Goal: Task Accomplishment & Management: Use online tool/utility

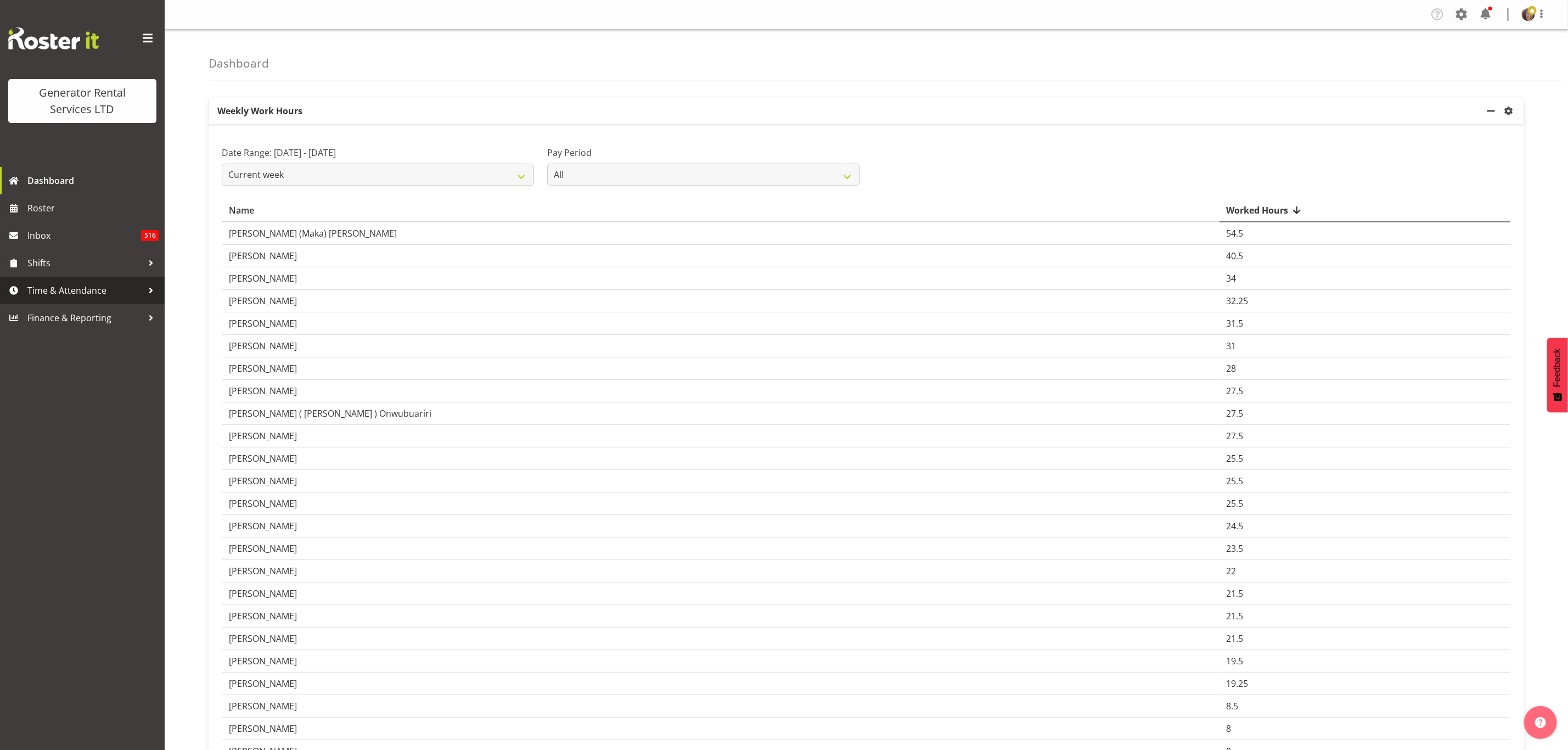
click at [110, 286] on span "Time & Attendance" at bounding box center [85, 290] width 115 height 16
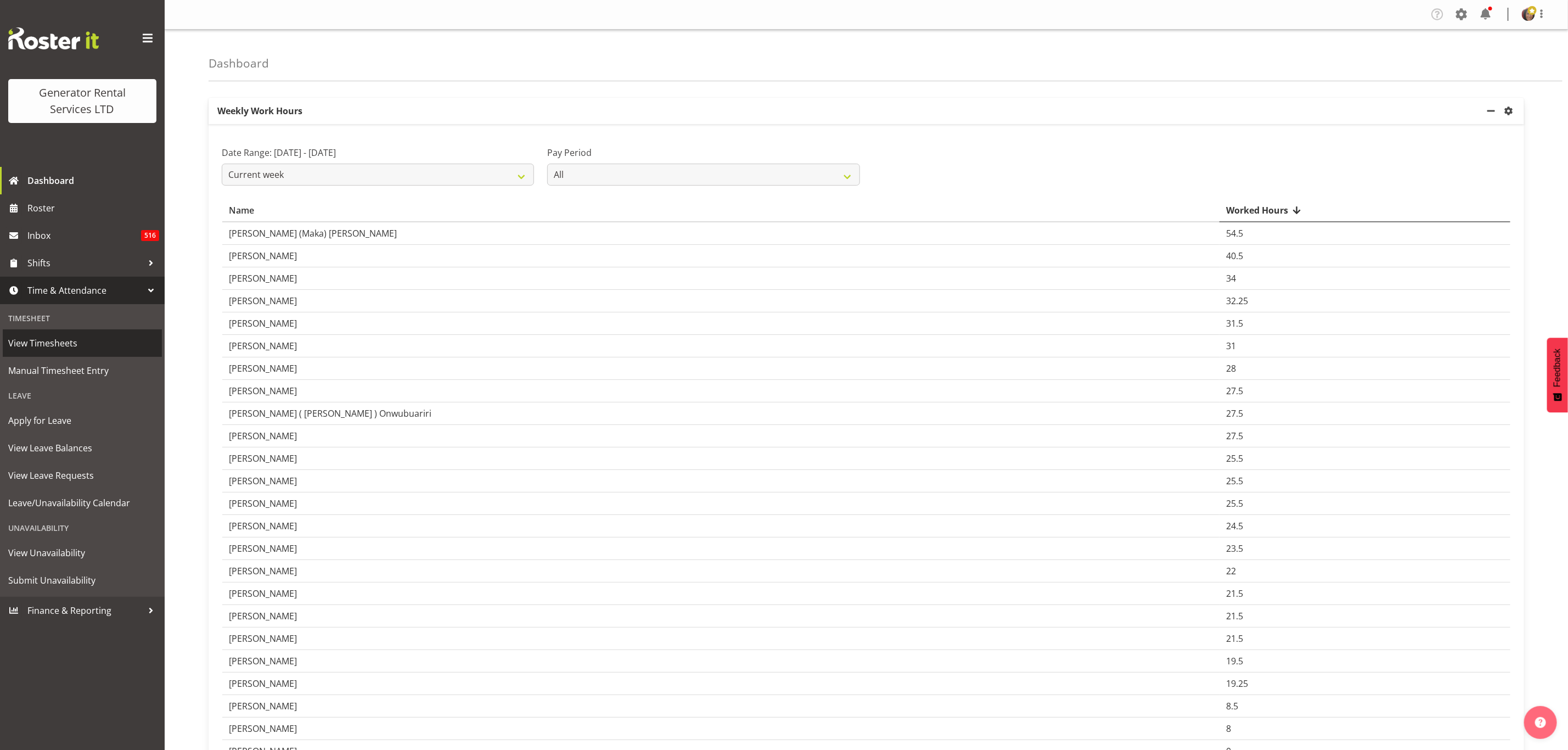
click at [38, 335] on span "View Timesheets" at bounding box center [82, 343] width 148 height 16
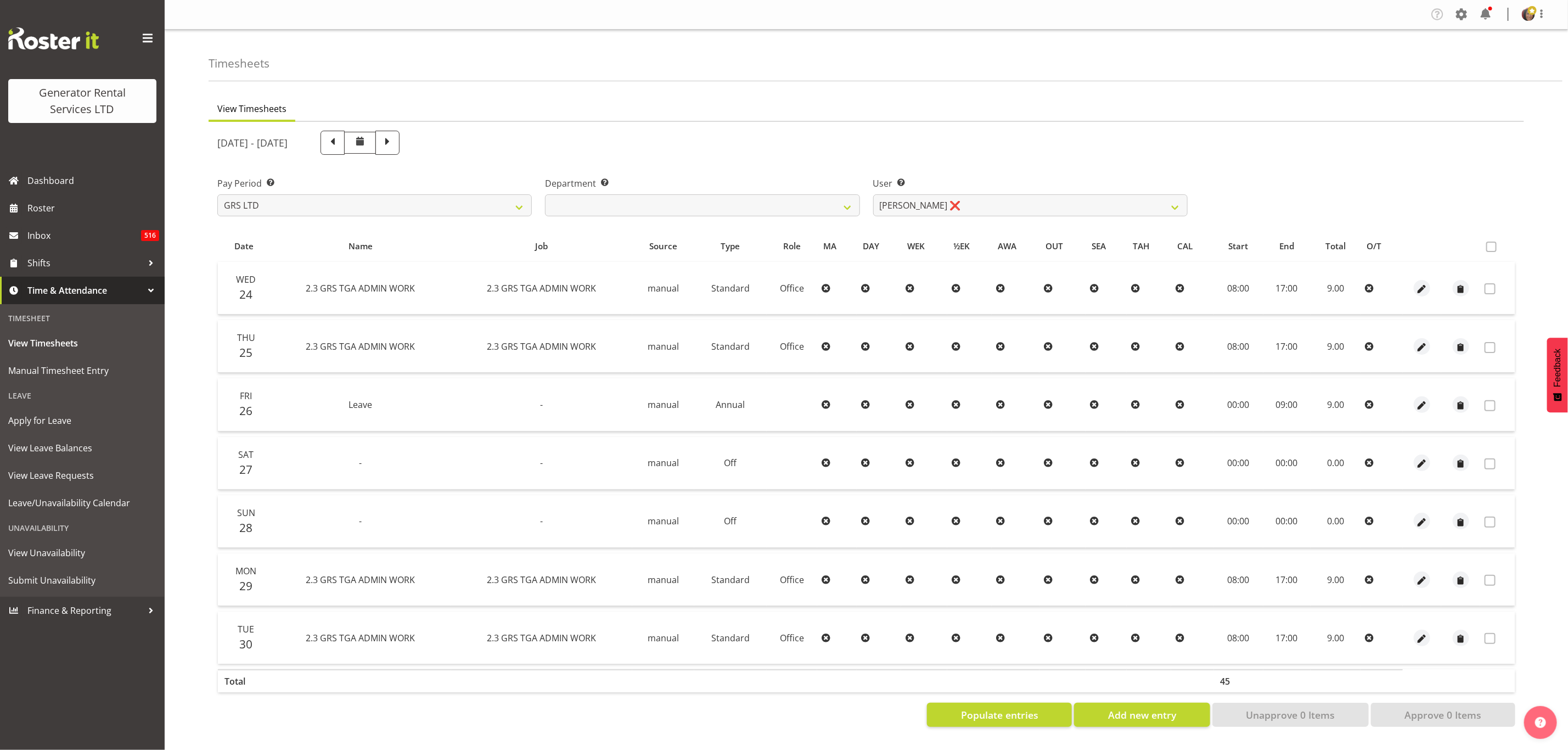
click at [1188, 242] on span "CAL" at bounding box center [1185, 246] width 15 height 13
click at [1107, 208] on select "[PERSON_NAME] ❌" at bounding box center [1031, 205] width 315 height 22
click at [830, 244] on span "MA" at bounding box center [830, 246] width 13 height 13
click at [827, 247] on span "MA" at bounding box center [830, 246] width 13 height 13
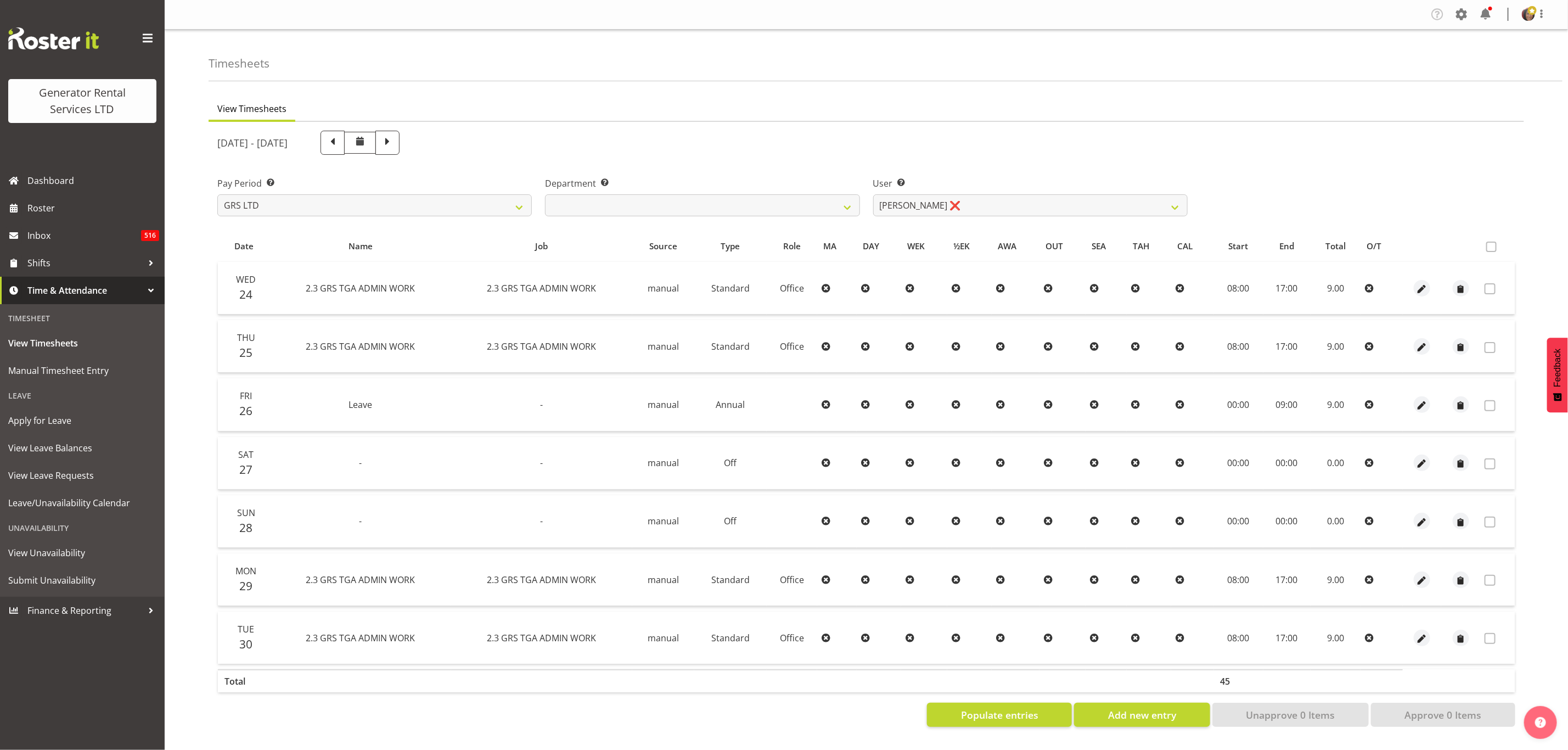
click at [823, 243] on span "MA" at bounding box center [830, 246] width 13 height 13
drag, startPoint x: 817, startPoint y: 246, endPoint x: 833, endPoint y: 247, distance: 16.0
click at [833, 247] on th "MA" at bounding box center [837, 246] width 40 height 21
click at [394, 142] on span at bounding box center [387, 141] width 14 height 14
select select
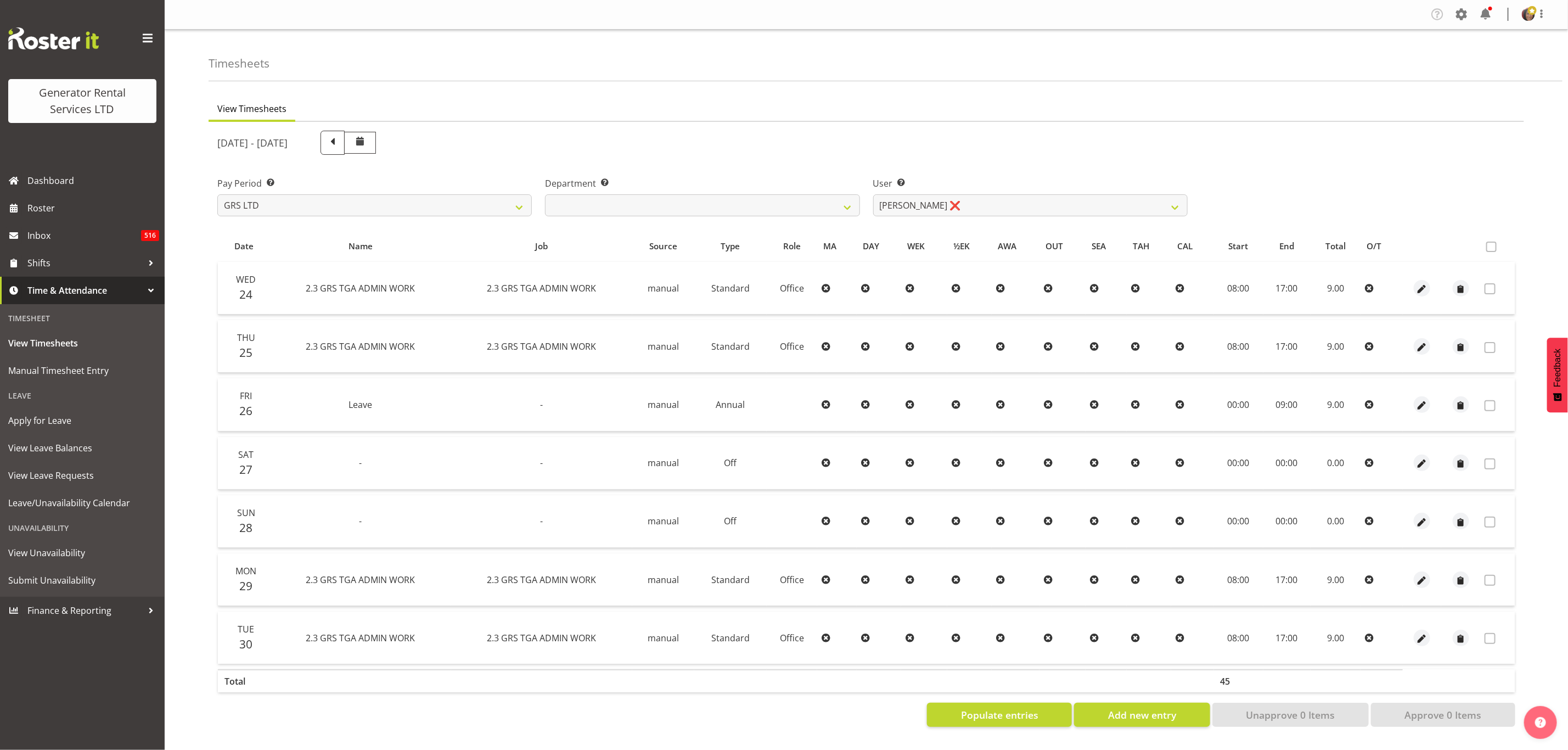
select select
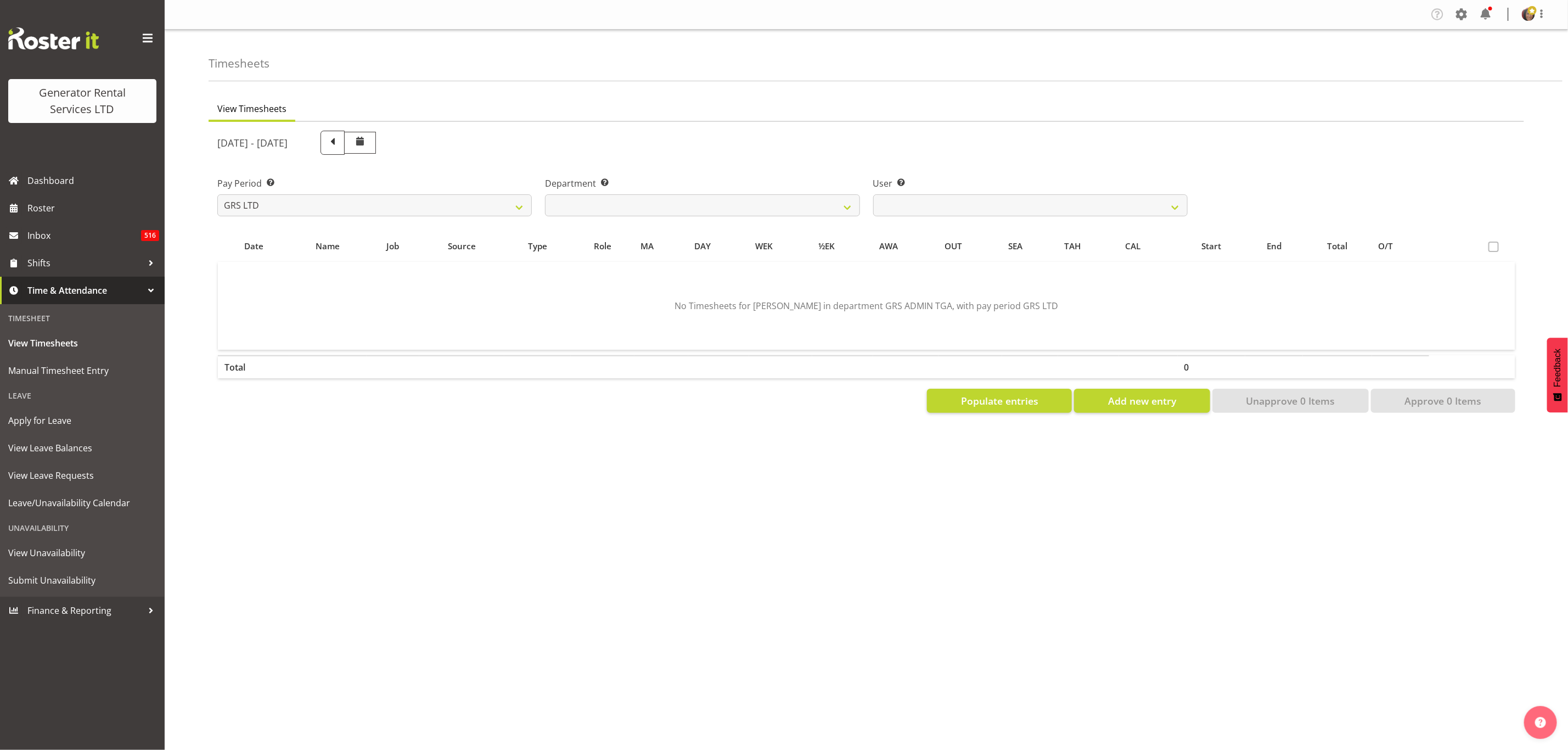
click at [37, 325] on div "Timesheet" at bounding box center [82, 318] width 159 height 23
click at [31, 343] on span "View Timesheets" at bounding box center [82, 343] width 148 height 16
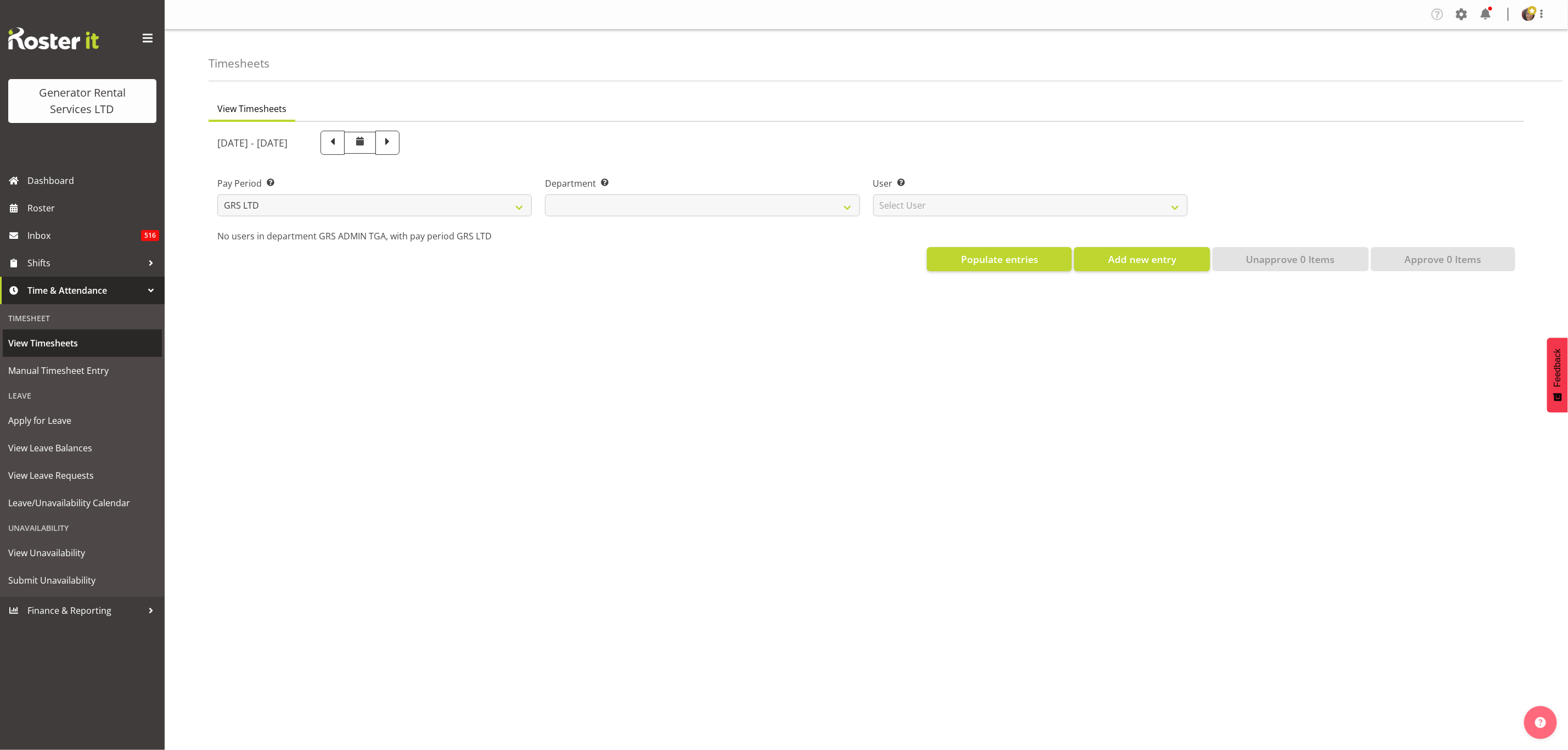
select select
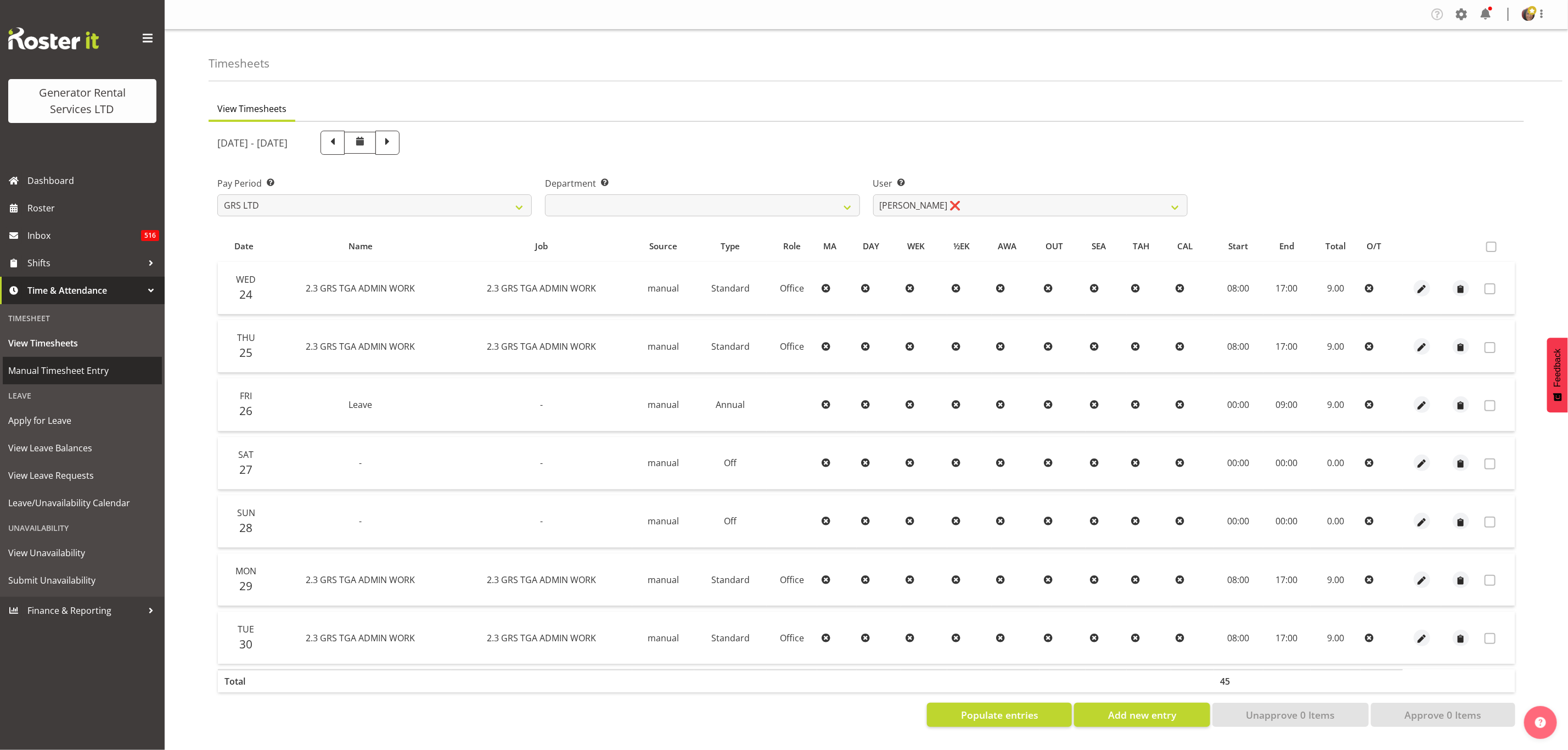
click at [61, 370] on span "Manual Timesheet Entry" at bounding box center [82, 370] width 148 height 16
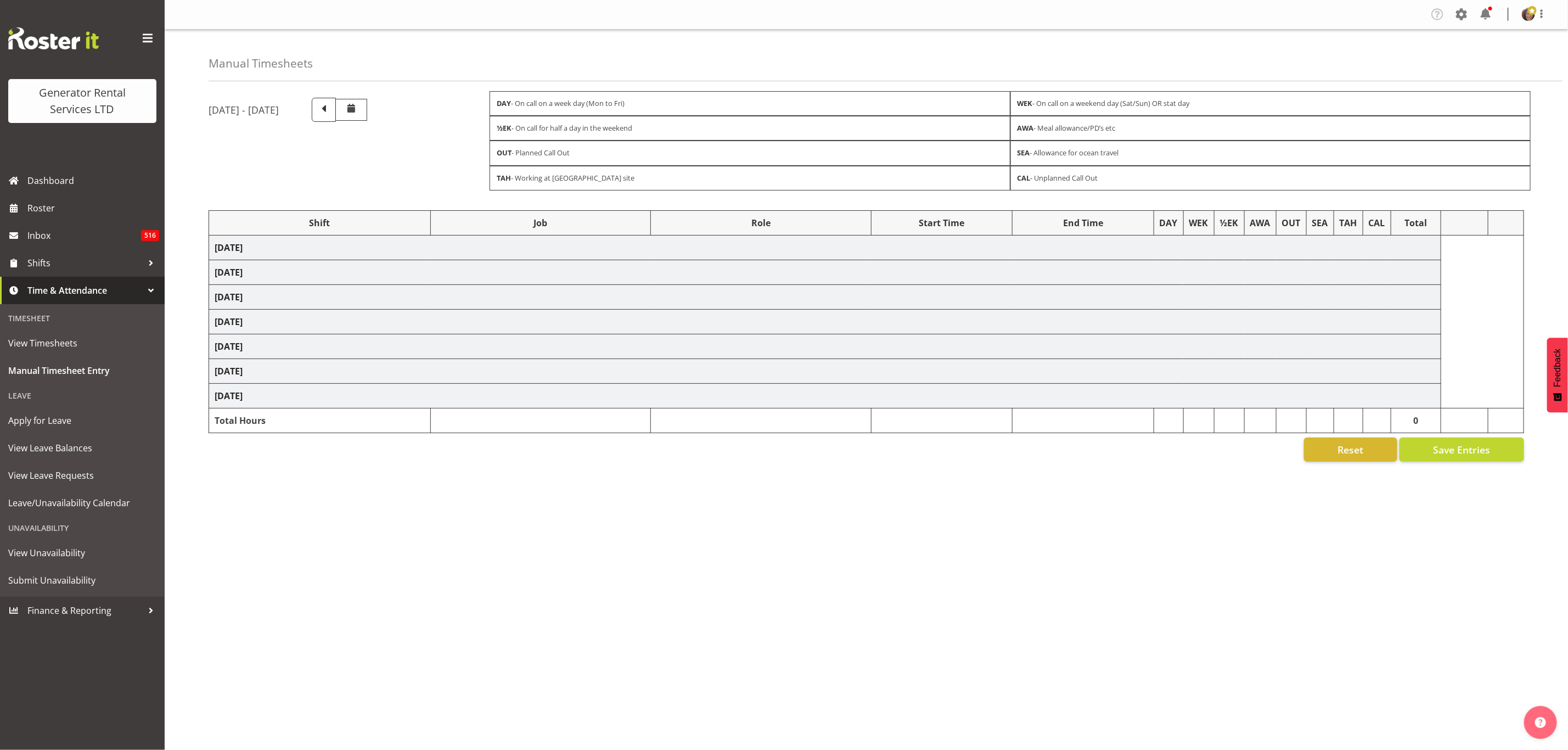
select select "2448"
select select "879"
select select "2448"
select select "879"
select select "2448"
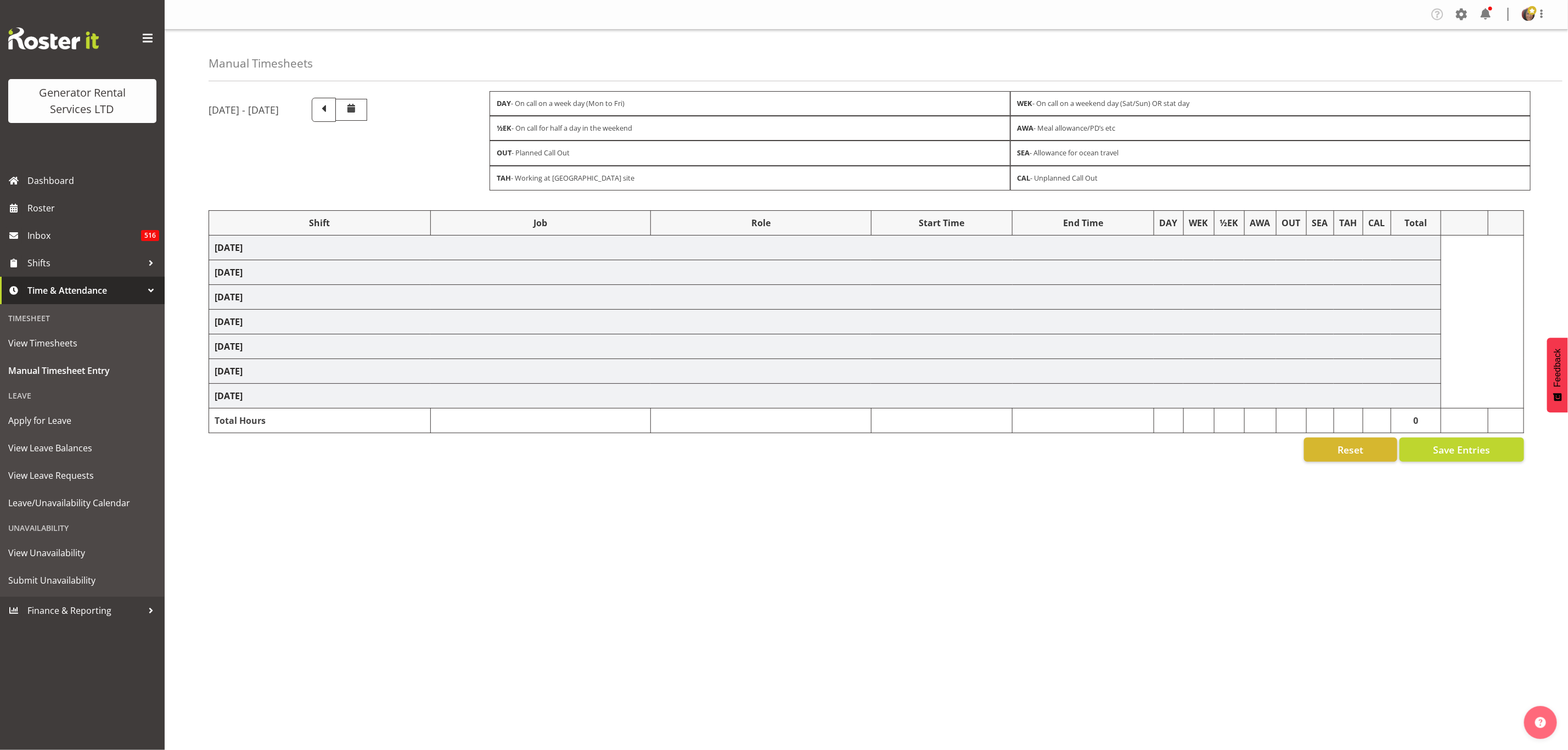
select select "879"
select select "2448"
select select "879"
select select "2448"
select select "879"
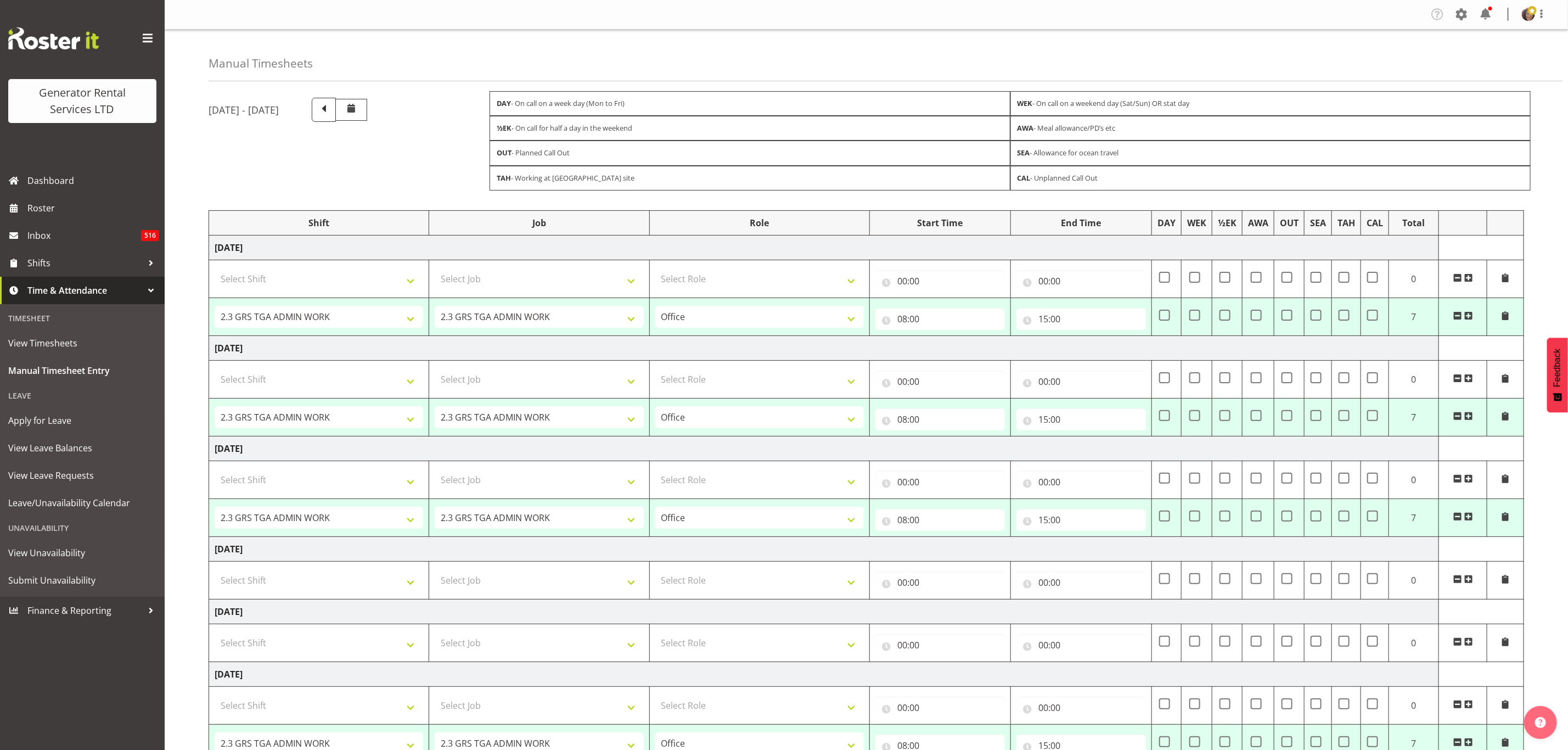
click at [550, 153] on div "OUT - Planned Call Out" at bounding box center [750, 153] width 521 height 25
click at [575, 153] on div "OUT - Planned Call Out" at bounding box center [750, 153] width 521 height 25
